Goal: Check status: Check status

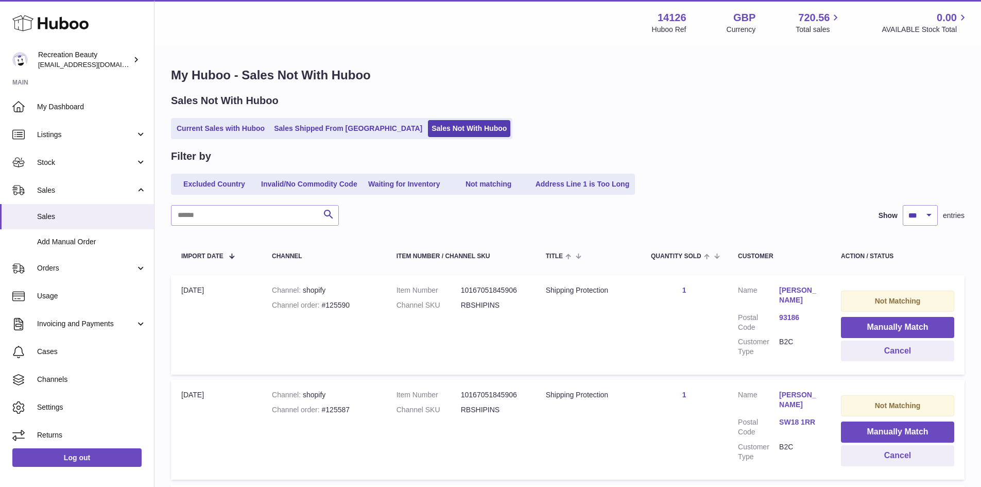
select select "***"
click at [79, 156] on link "Stock" at bounding box center [77, 162] width 154 height 28
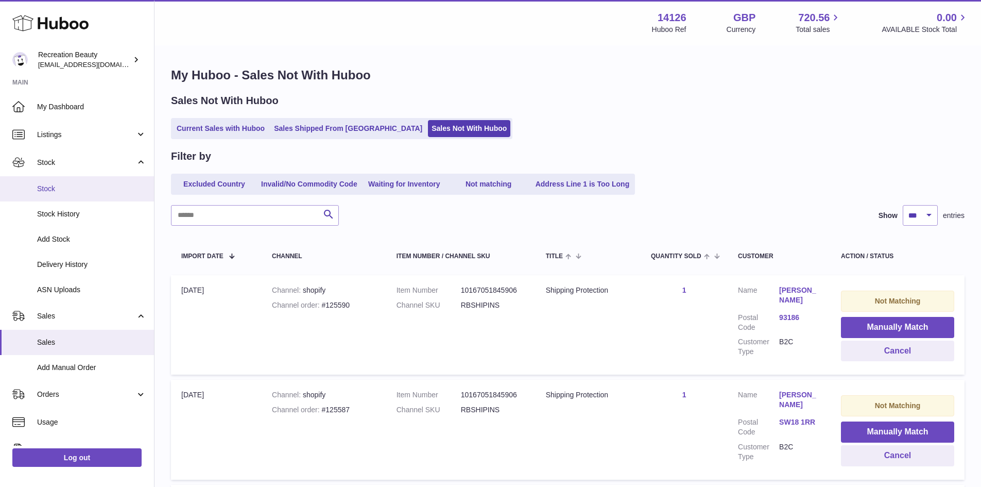
click at [91, 193] on span "Stock" at bounding box center [91, 189] width 109 height 10
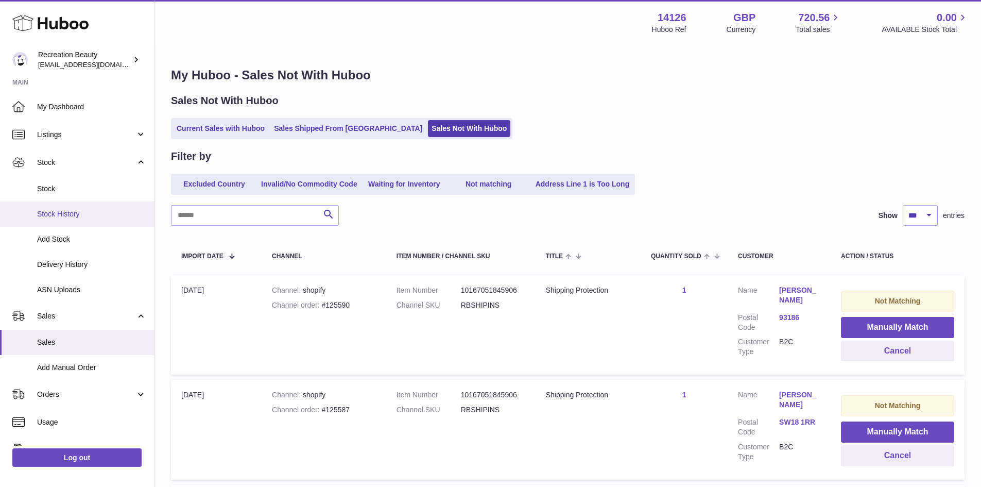
click at [95, 201] on link "Stock History" at bounding box center [77, 213] width 154 height 25
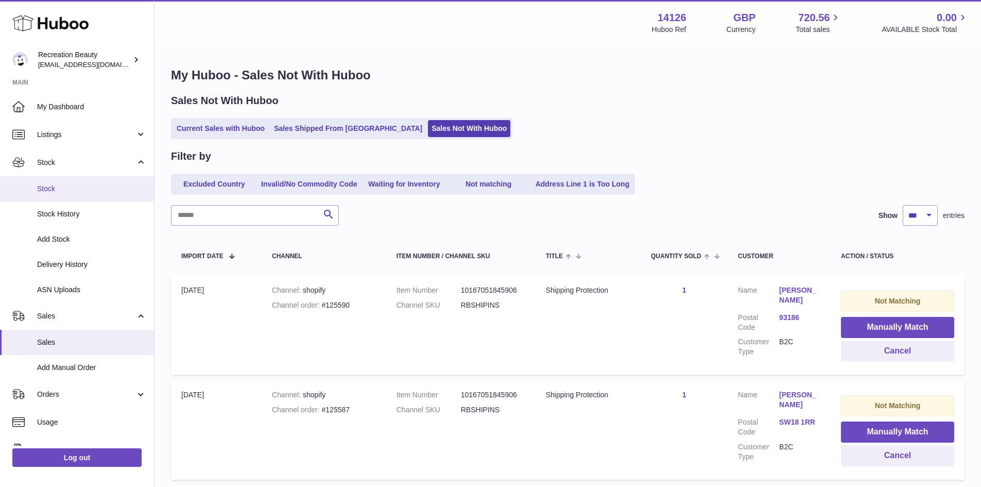
click at [89, 190] on span "Stock" at bounding box center [91, 189] width 109 height 10
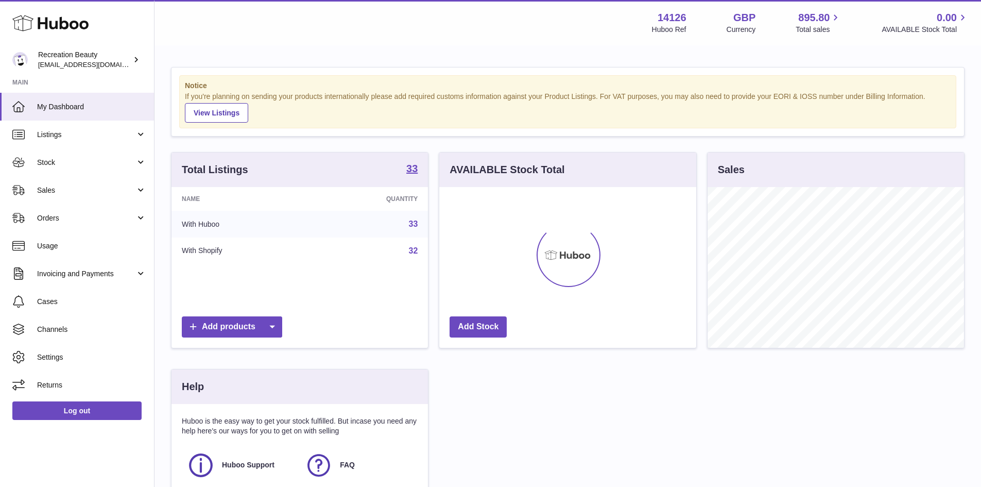
scroll to position [161, 257]
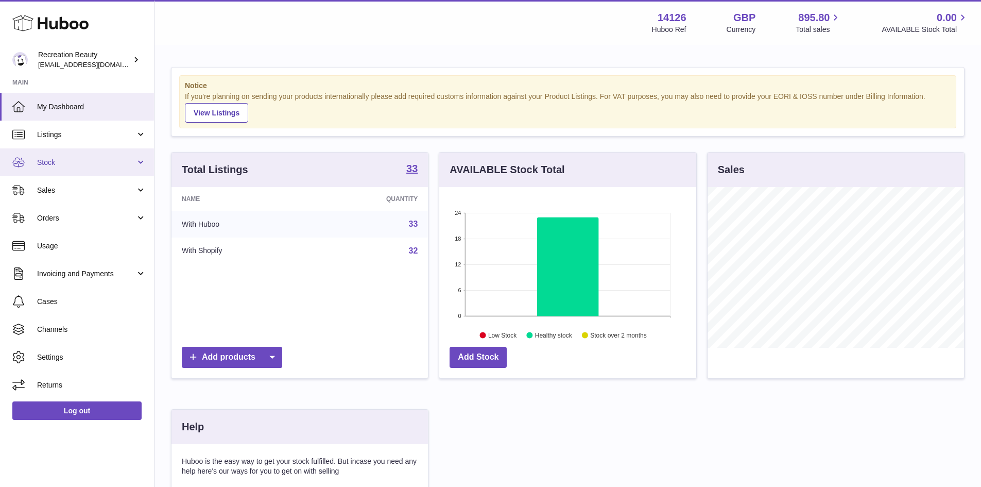
click at [104, 170] on link "Stock" at bounding box center [77, 162] width 154 height 28
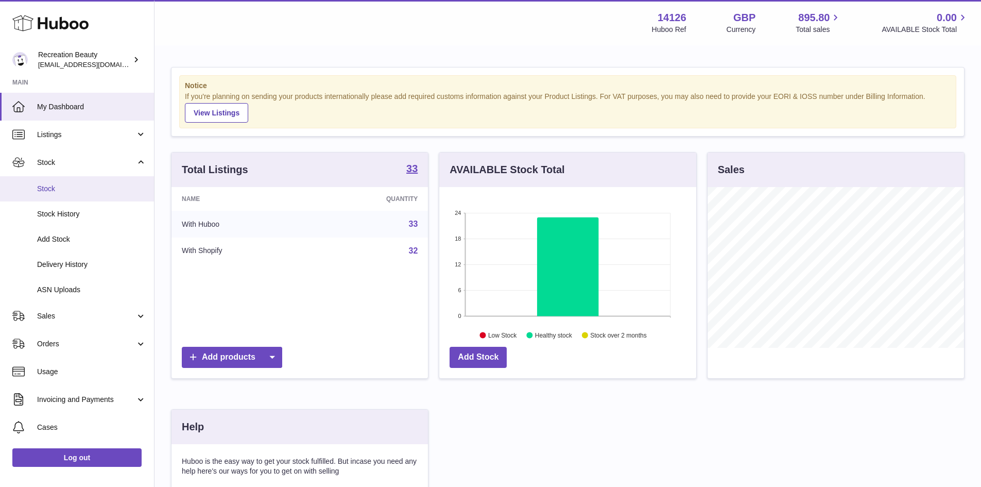
click at [98, 195] on link "Stock" at bounding box center [77, 188] width 154 height 25
click at [63, 193] on span "Stock" at bounding box center [91, 189] width 109 height 10
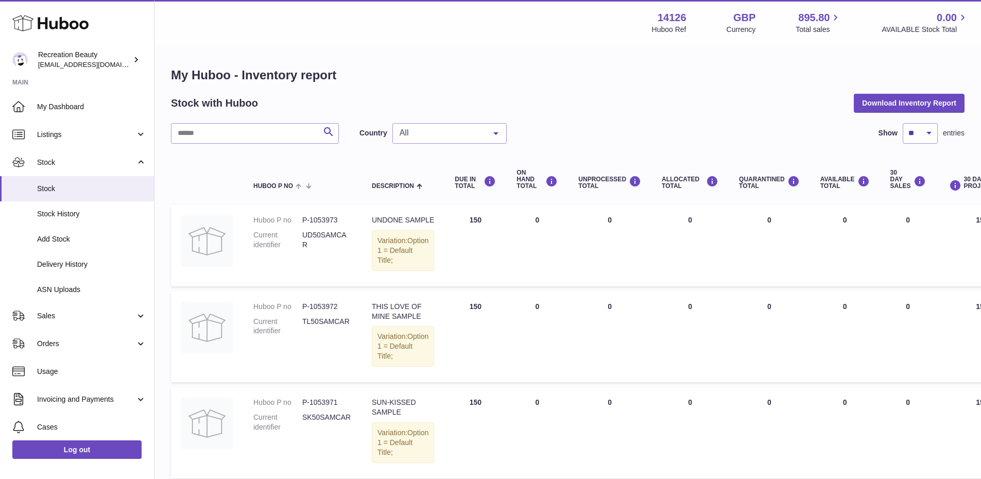
drag, startPoint x: 473, startPoint y: 218, endPoint x: 440, endPoint y: 219, distance: 33.5
click at [444, 219] on td "DUE IN Total 150" at bounding box center [475, 245] width 62 height 81
click at [613, 96] on div "Stock with Huboo Download Inventory Report" at bounding box center [568, 103] width 794 height 19
